Goal: Information Seeking & Learning: Learn about a topic

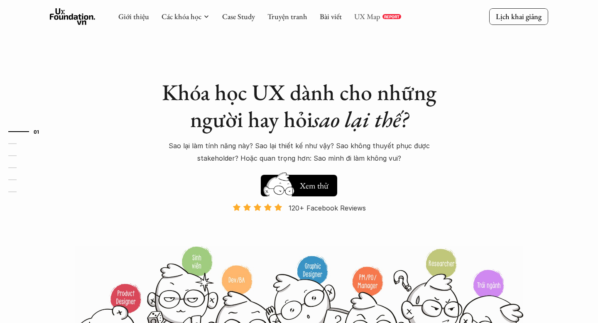
click at [374, 17] on link "UX Map" at bounding box center [367, 17] width 26 height 10
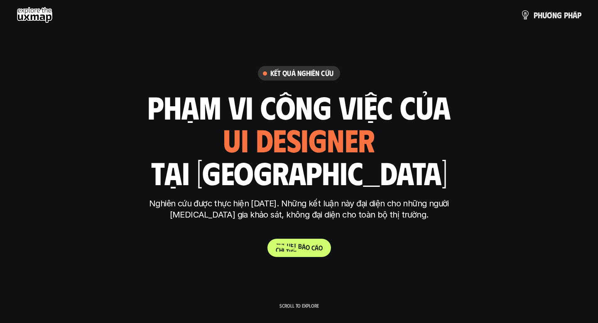
click at [313, 245] on span "c" at bounding box center [313, 248] width 3 height 8
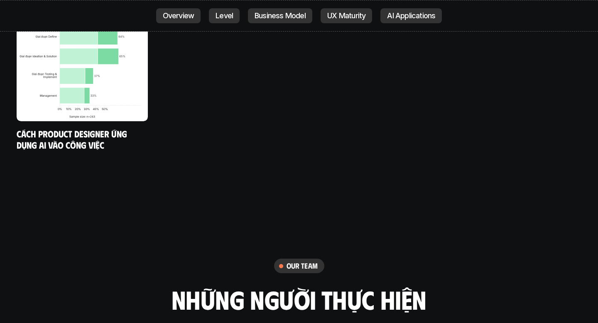
scroll to position [4688, 0]
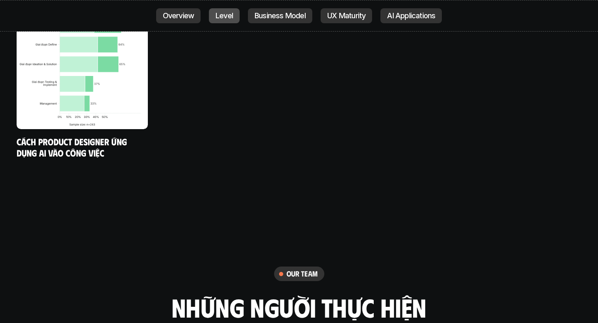
click at [230, 18] on p "Level" at bounding box center [224, 16] width 17 height 8
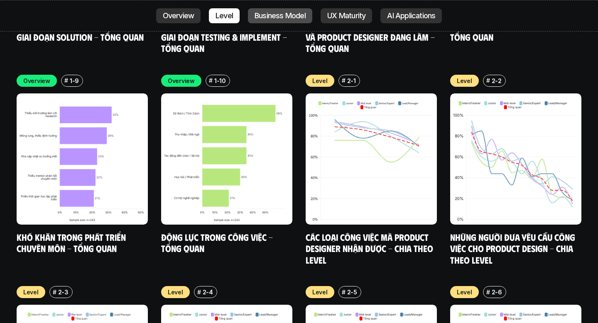
scroll to position [2897, 0]
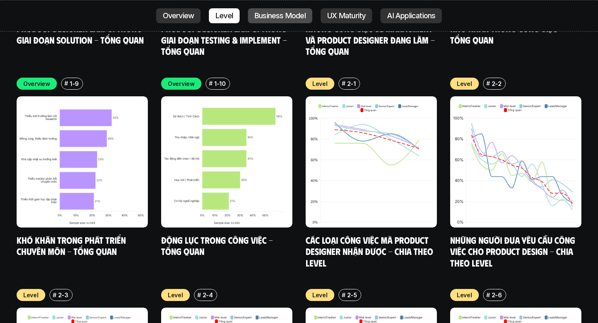
click at [269, 18] on p "Business Model" at bounding box center [280, 16] width 51 height 8
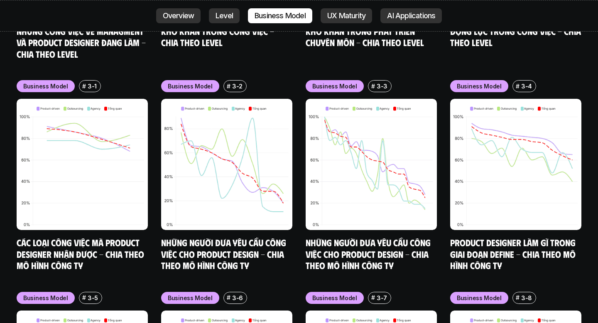
scroll to position [3532, 0]
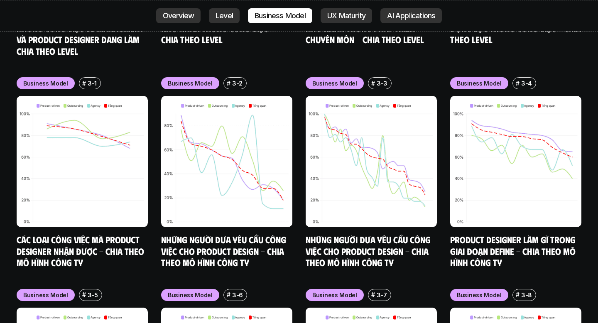
click at [350, 6] on div "Overview Level Business Model UX Maturity AI Applications" at bounding box center [299, 16] width 598 height 32
click at [362, 12] on p "UX Maturity" at bounding box center [346, 16] width 38 height 8
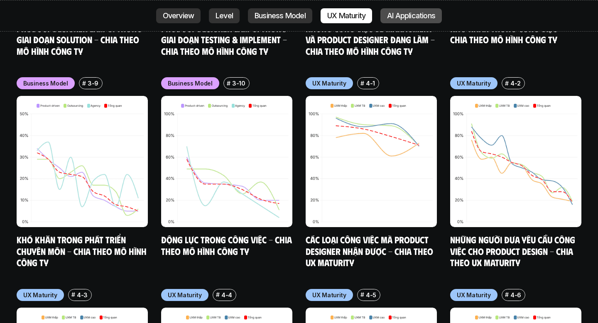
click at [408, 15] on p "AI Applications" at bounding box center [411, 16] width 48 height 8
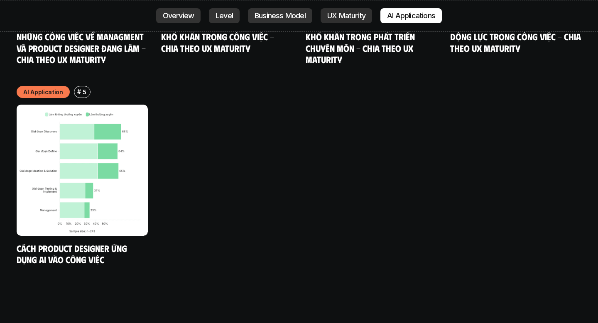
scroll to position [4590, 0]
